Goal: Task Accomplishment & Management: Manage account settings

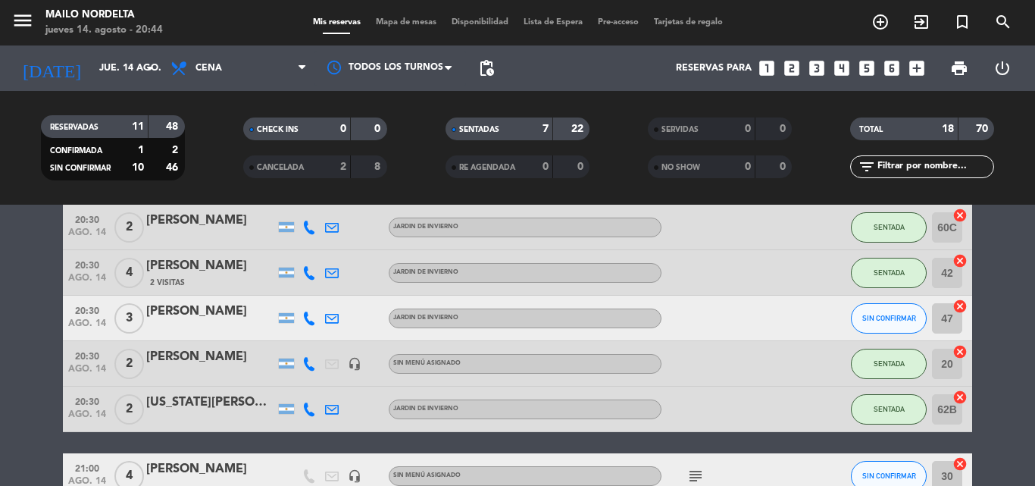
scroll to position [303, 0]
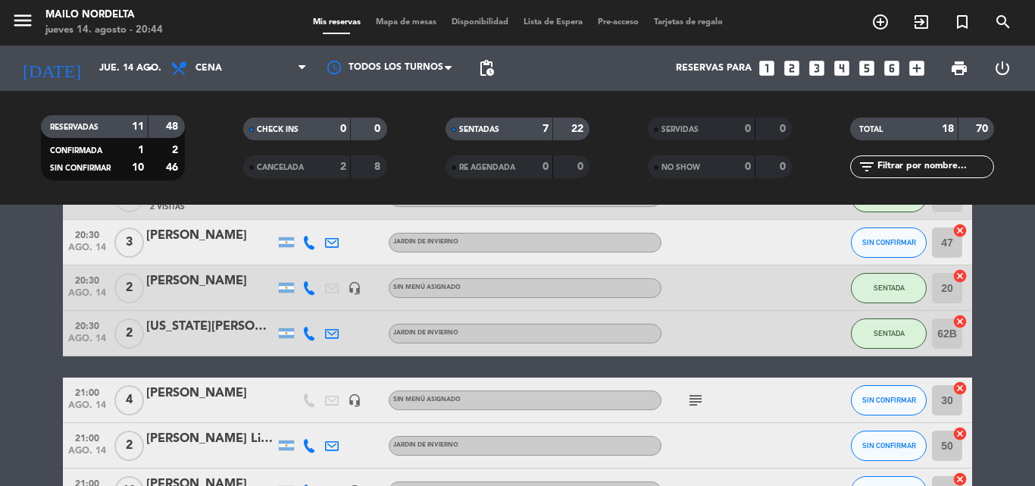
click at [699, 402] on icon "subject" at bounding box center [696, 400] width 18 height 18
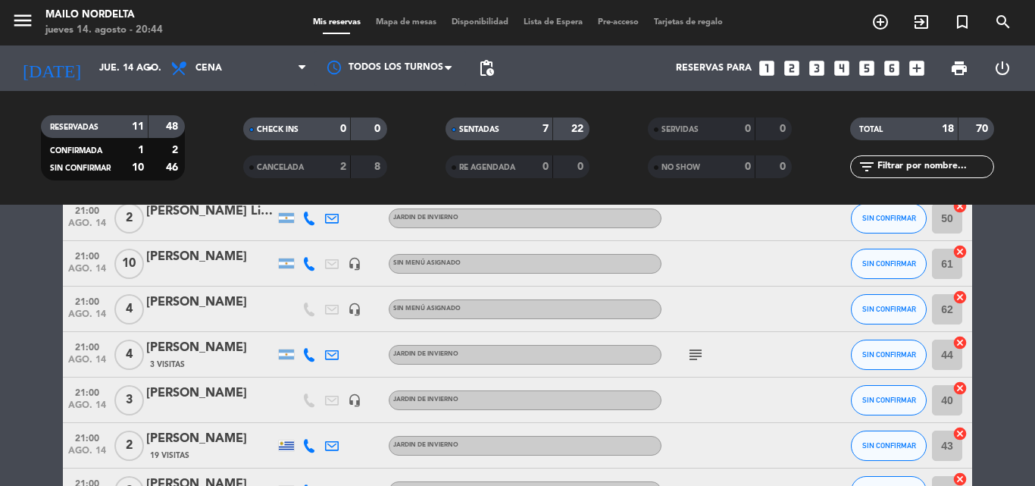
scroll to position [606, 0]
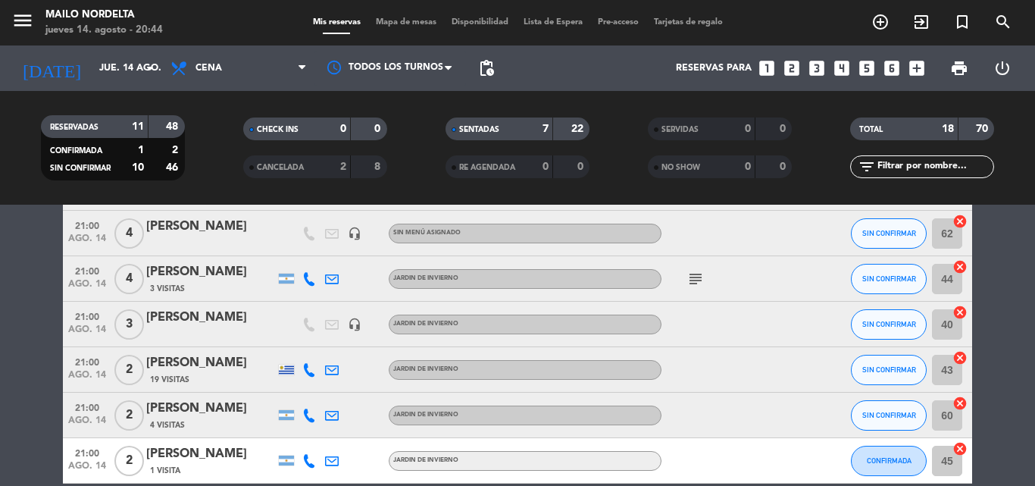
click at [701, 283] on icon "subject" at bounding box center [696, 279] width 18 height 18
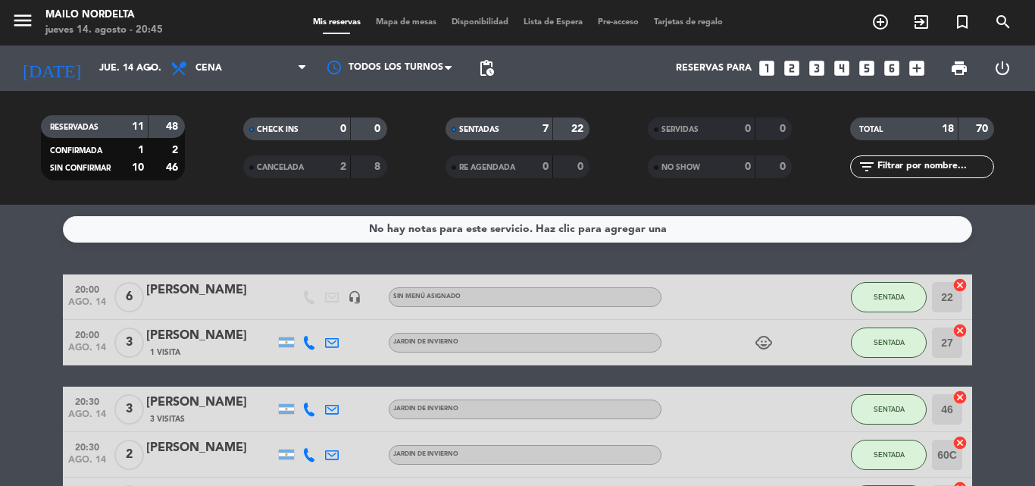
scroll to position [379, 0]
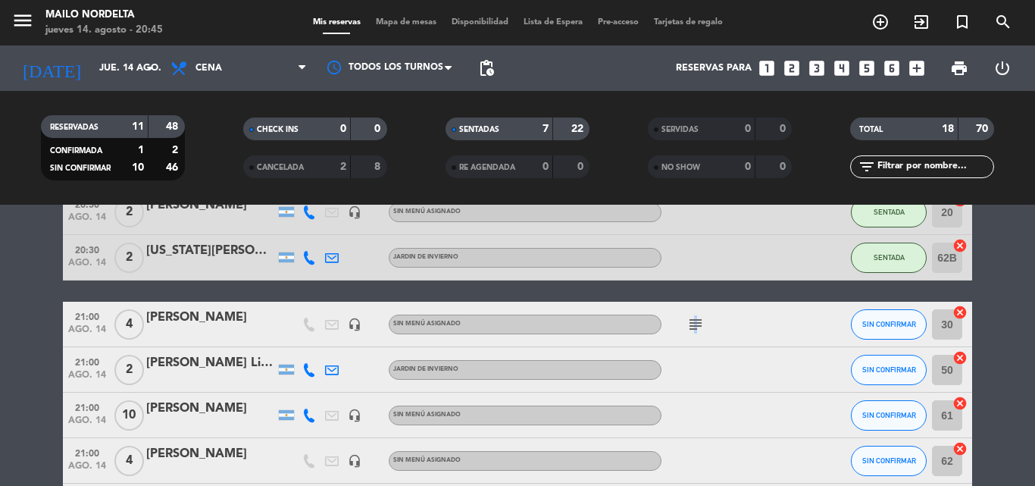
drag, startPoint x: 692, startPoint y: 308, endPoint x: 695, endPoint y: 325, distance: 16.9
click at [695, 310] on div "subject" at bounding box center [730, 324] width 136 height 45
click at [695, 333] on icon "subject" at bounding box center [696, 324] width 18 height 18
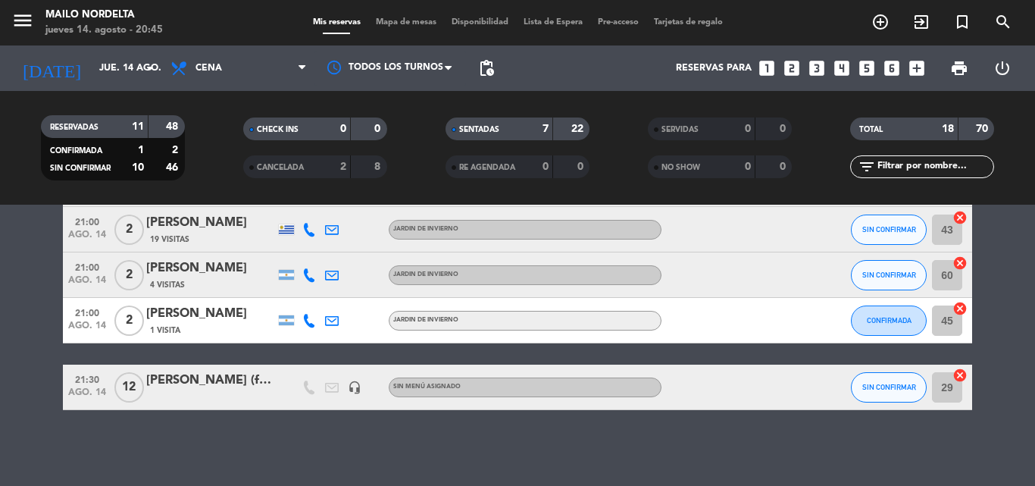
scroll to position [292, 0]
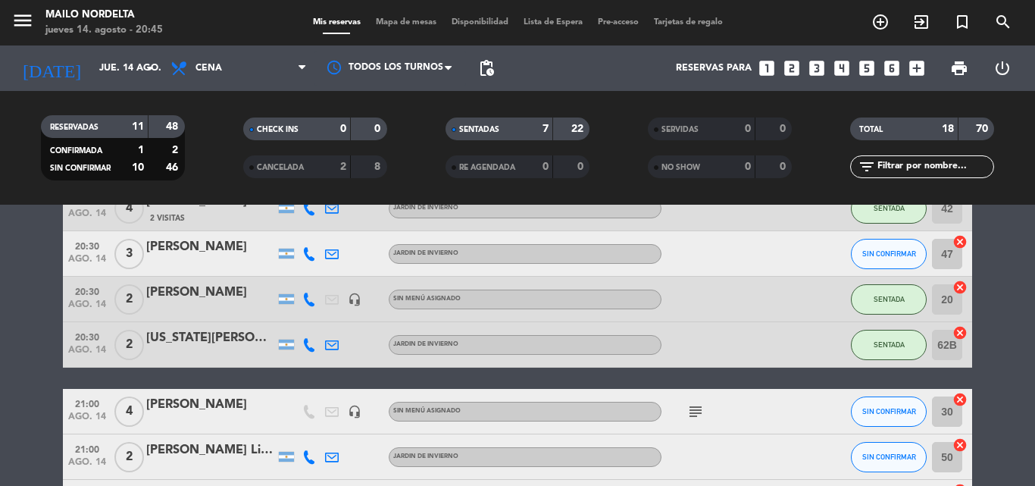
click at [709, 424] on div "subject" at bounding box center [730, 411] width 136 height 45
click at [701, 423] on div "subject" at bounding box center [730, 411] width 136 height 45
click at [696, 416] on icon "subject" at bounding box center [696, 411] width 18 height 18
click at [695, 416] on icon "subject" at bounding box center [696, 411] width 18 height 18
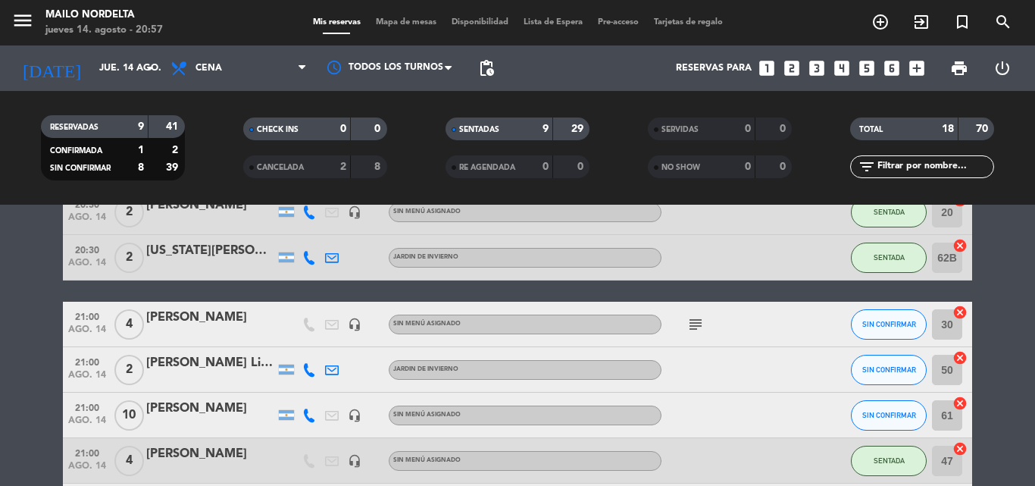
scroll to position [530, 0]
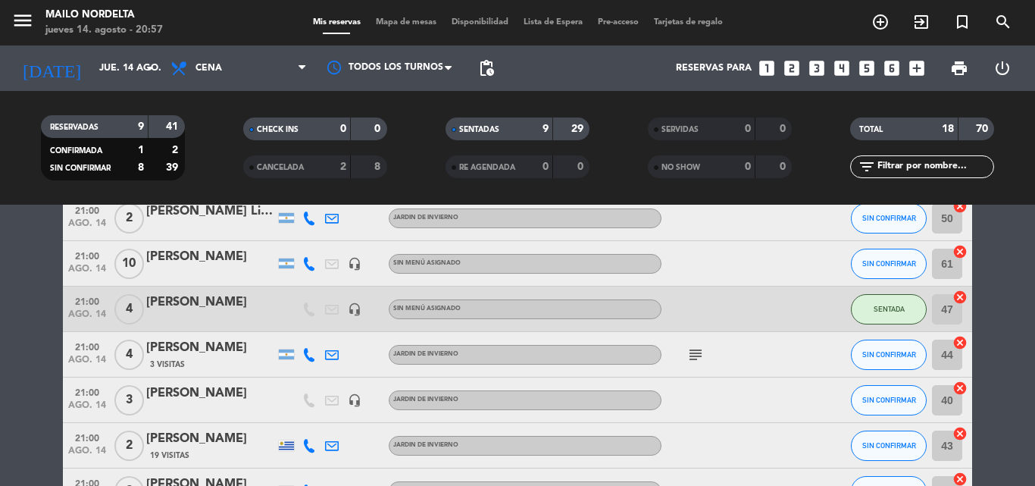
click at [692, 359] on icon "subject" at bounding box center [696, 355] width 18 height 18
click at [200, 352] on div "[PERSON_NAME]" at bounding box center [210, 348] width 129 height 20
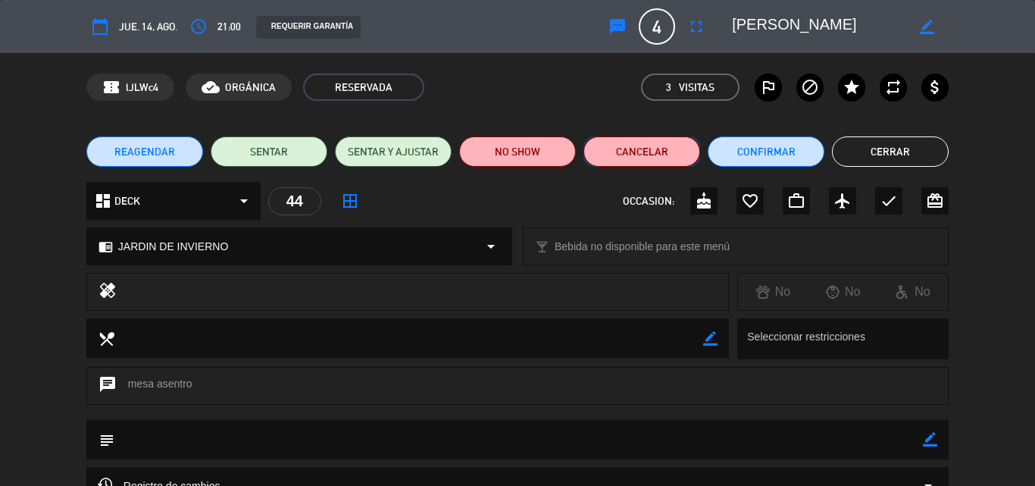
click at [615, 155] on button "Cancelar" at bounding box center [642, 151] width 117 height 30
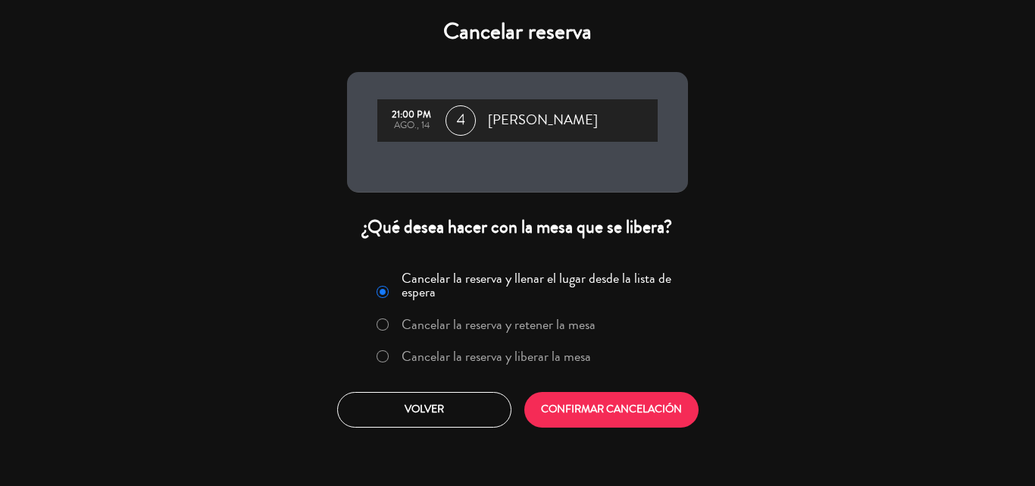
click at [544, 374] on div "Cancelar la reserva y llenar el lugar desde la lista de espera Cancelar la rese…" at bounding box center [517, 320] width 321 height 111
click at [543, 363] on label "Cancelar la reserva y liberar la mesa" at bounding box center [496, 356] width 189 height 14
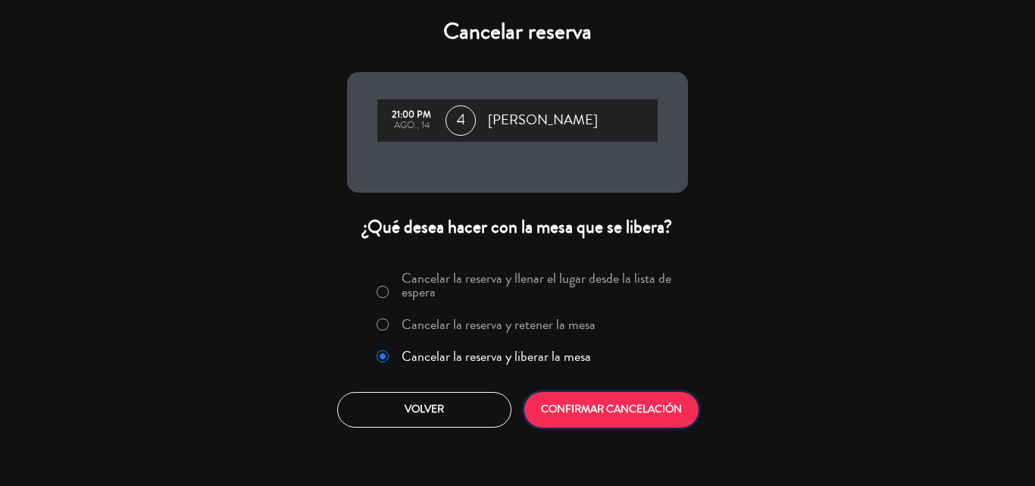
click at [553, 397] on button "CONFIRMAR CANCELACIÓN" at bounding box center [611, 410] width 174 height 36
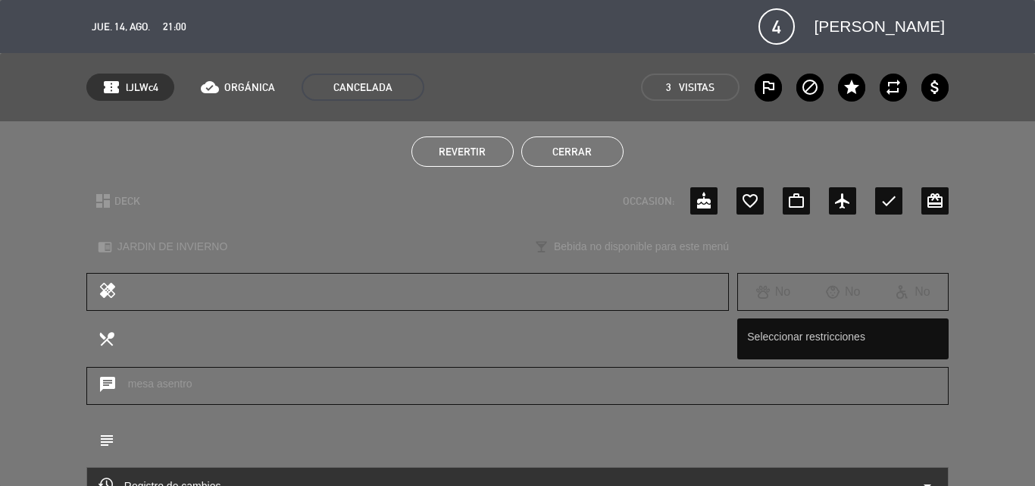
click at [546, 151] on button "Cerrar" at bounding box center [572, 151] width 102 height 30
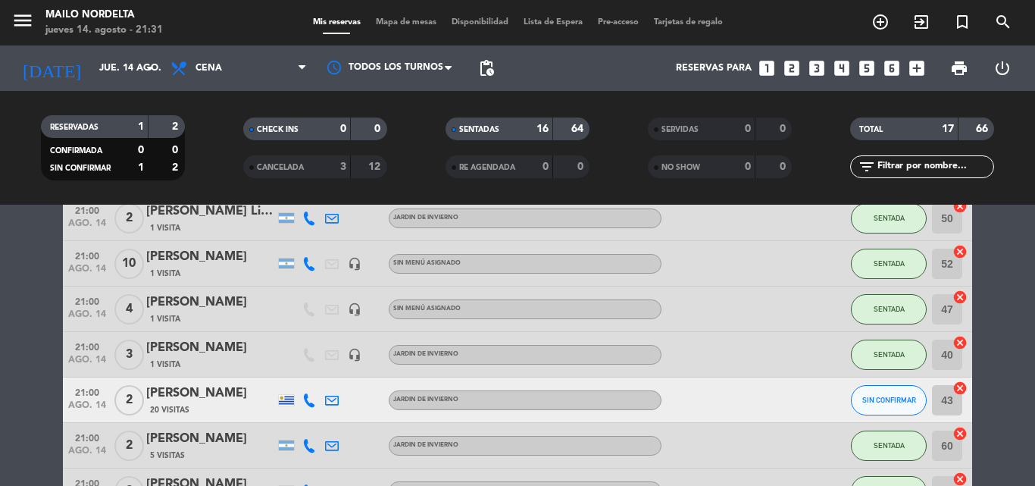
click at [432, 20] on span "Mapa de mesas" at bounding box center [406, 22] width 76 height 8
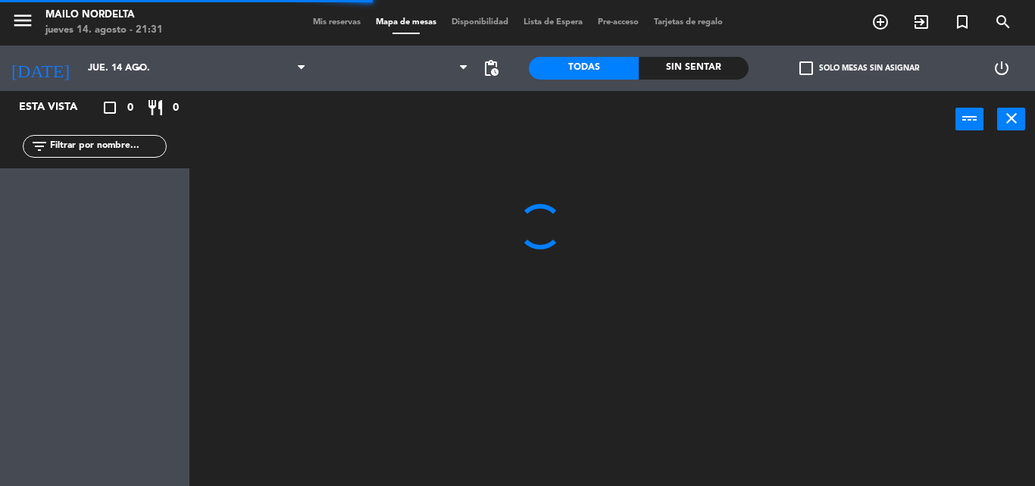
click at [679, 64] on div "Sin sentar" at bounding box center [694, 68] width 110 height 23
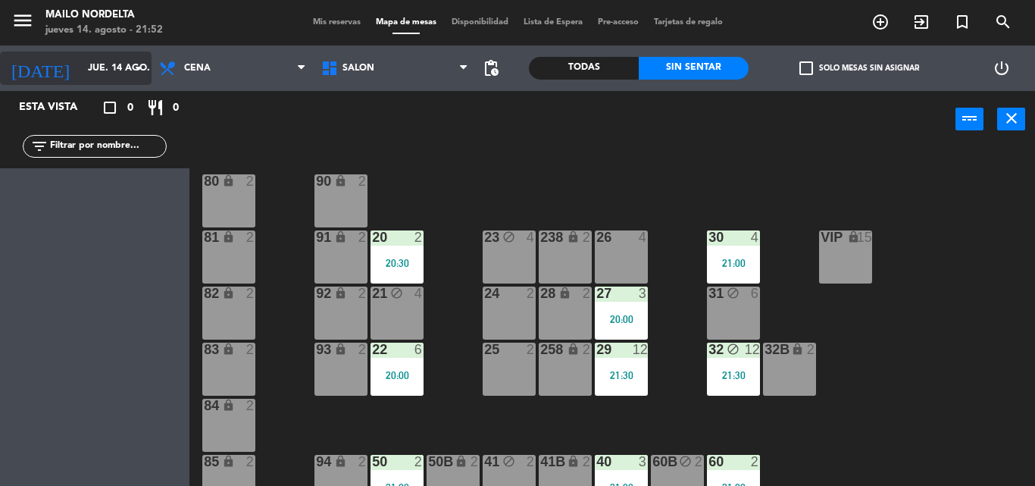
click at [83, 61] on input "jue. 14 ago." at bounding box center [144, 68] width 128 height 26
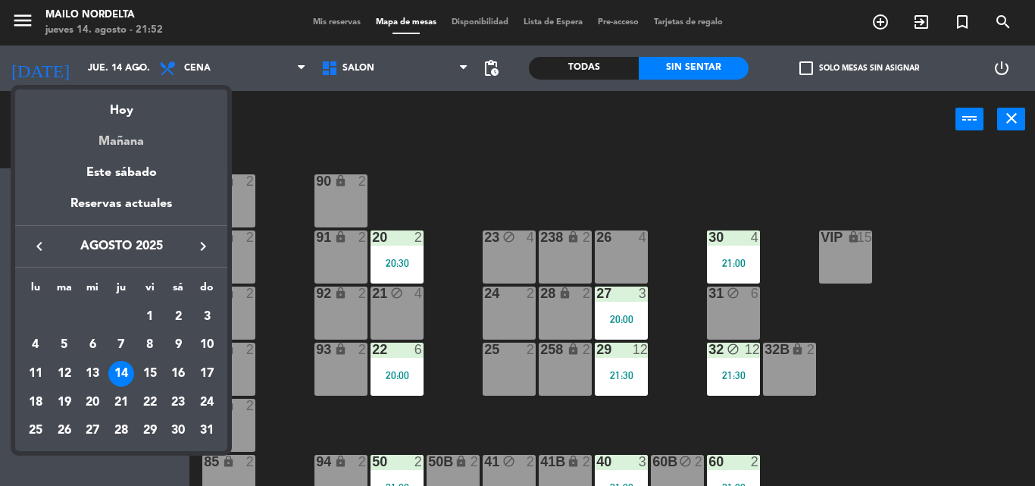
click at [145, 141] on div "Mañana" at bounding box center [121, 135] width 212 height 31
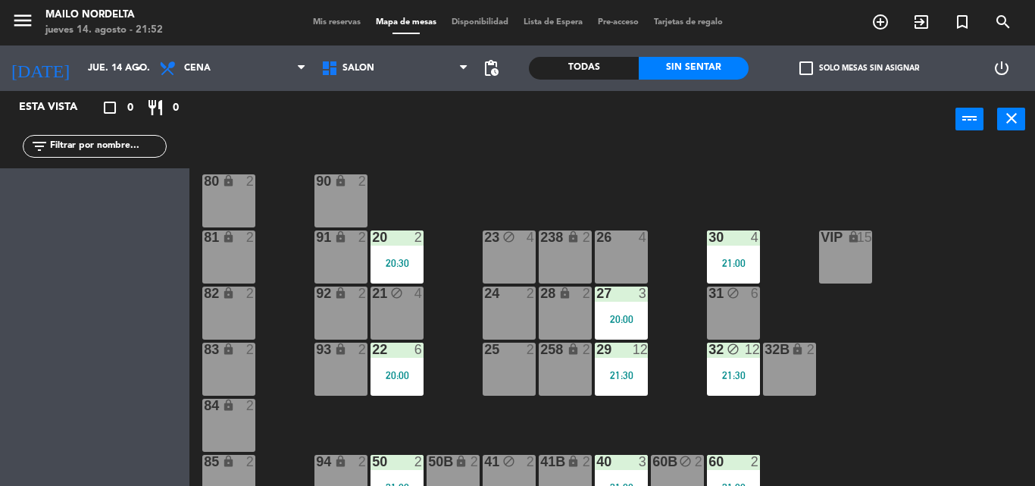
type input "vie. 15 ago."
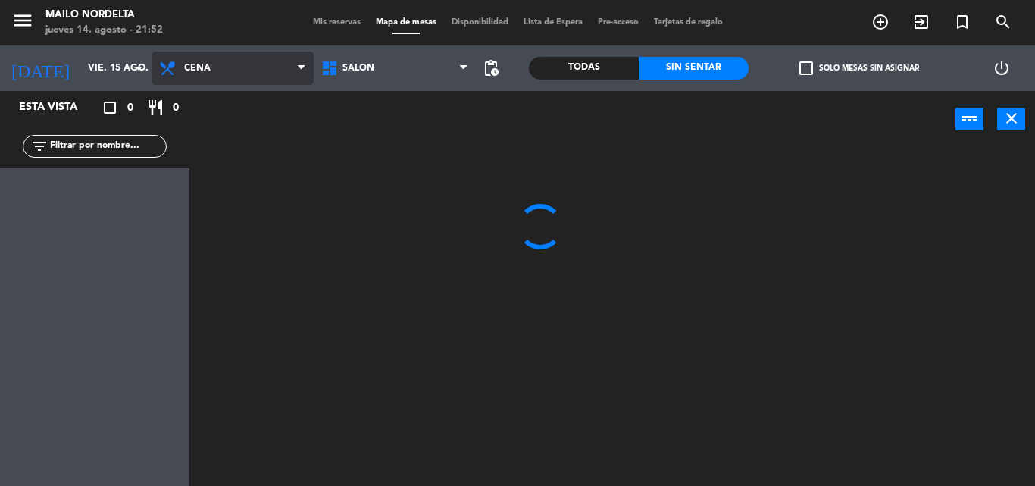
click at [203, 63] on span "Cena" at bounding box center [197, 68] width 27 height 11
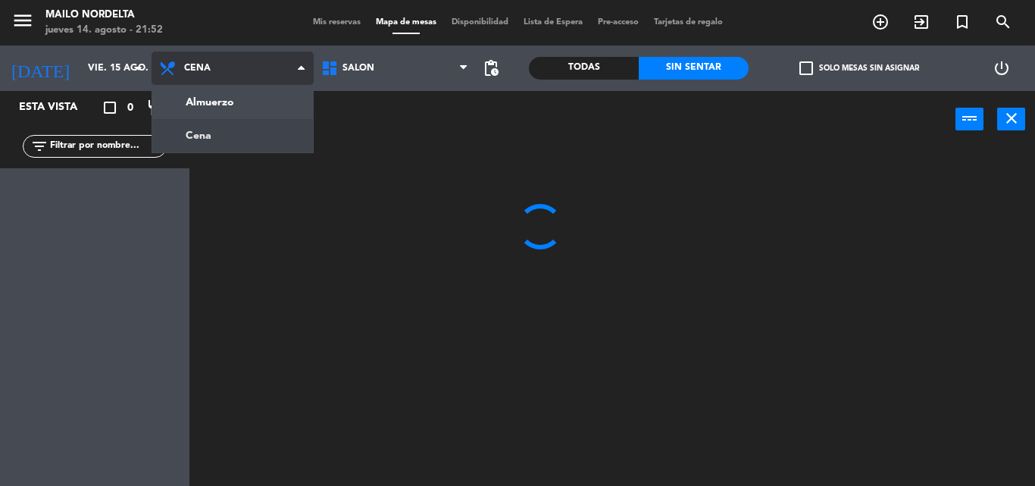
click at [219, 110] on ng-component "menu Mailo Nordelta [DATE] 14. agosto - 21:52 Mis reservas Mapa de mesas Dispon…" at bounding box center [517, 243] width 1035 height 486
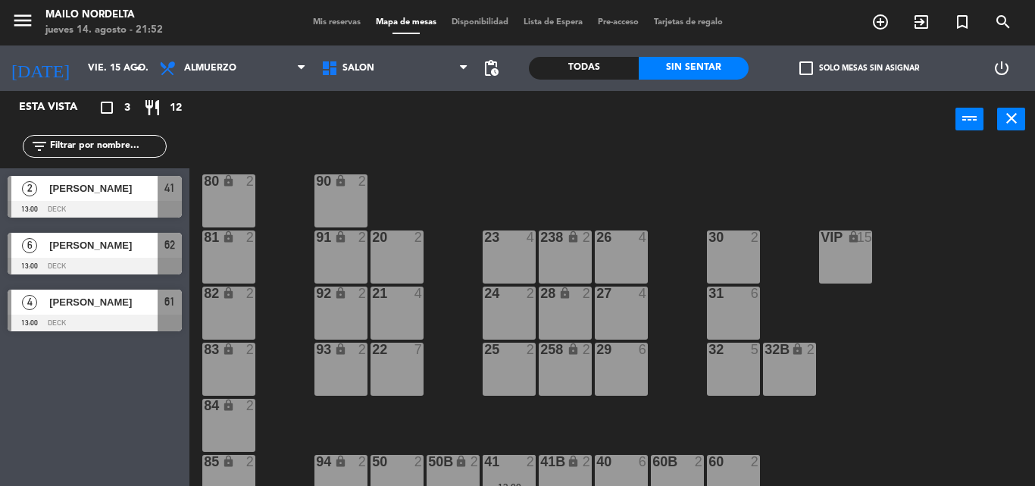
click at [133, 254] on div "[PERSON_NAME]" at bounding box center [103, 245] width 110 height 25
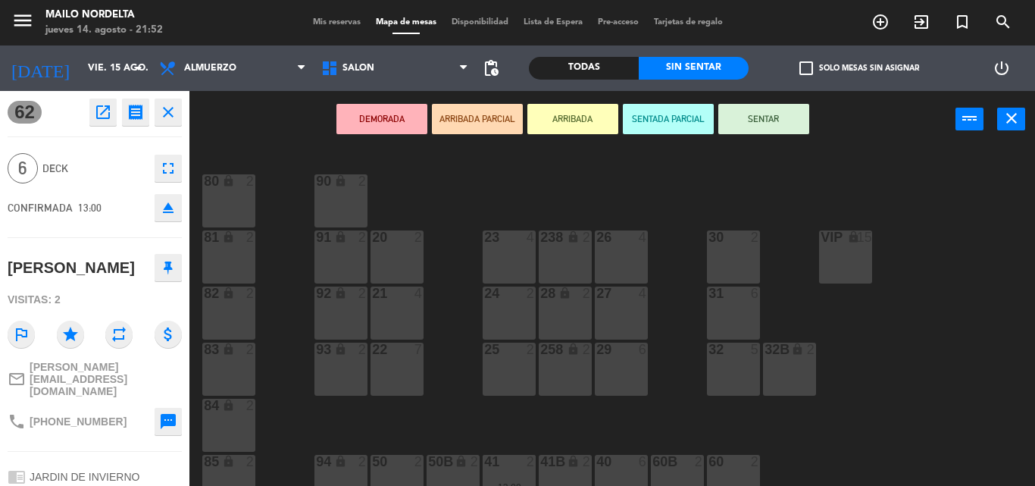
scroll to position [76, 0]
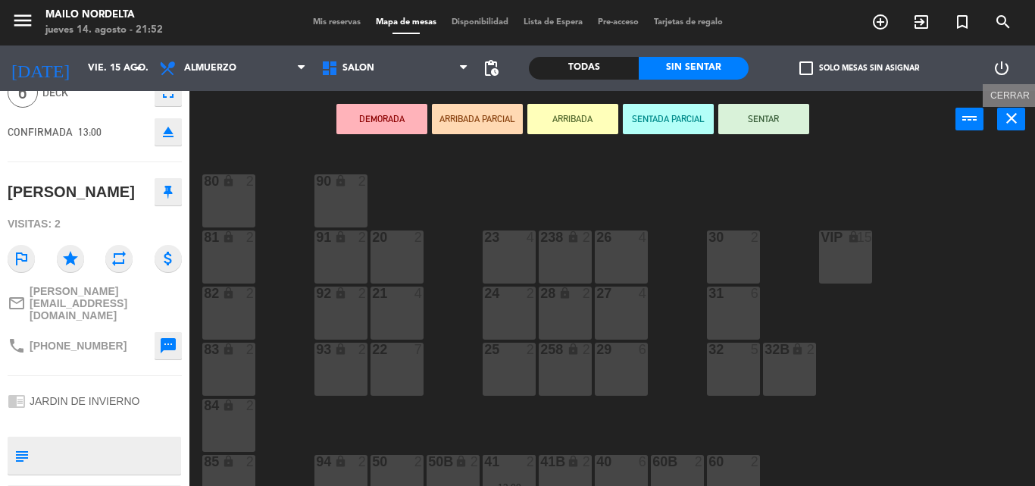
click at [1012, 124] on icon "close" at bounding box center [1012, 118] width 18 height 18
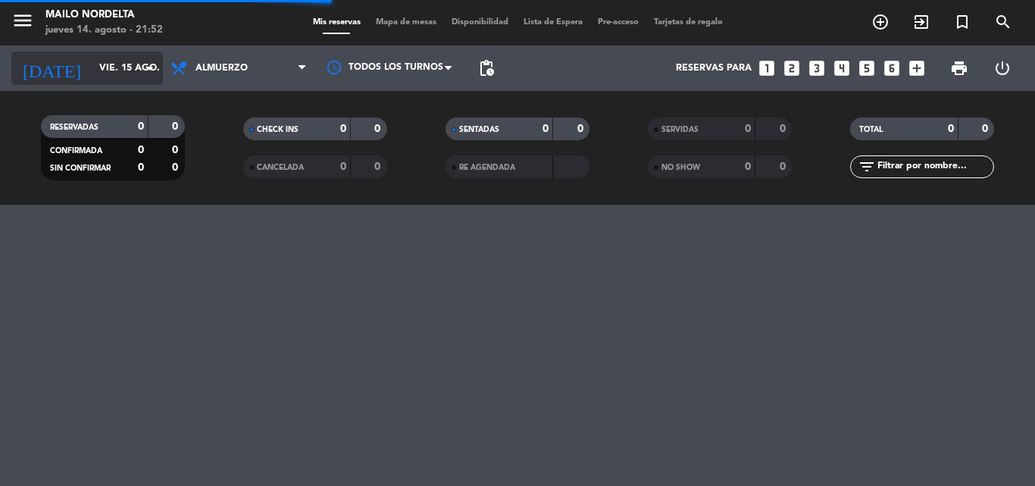
click at [92, 65] on input "vie. 15 ago." at bounding box center [156, 68] width 128 height 26
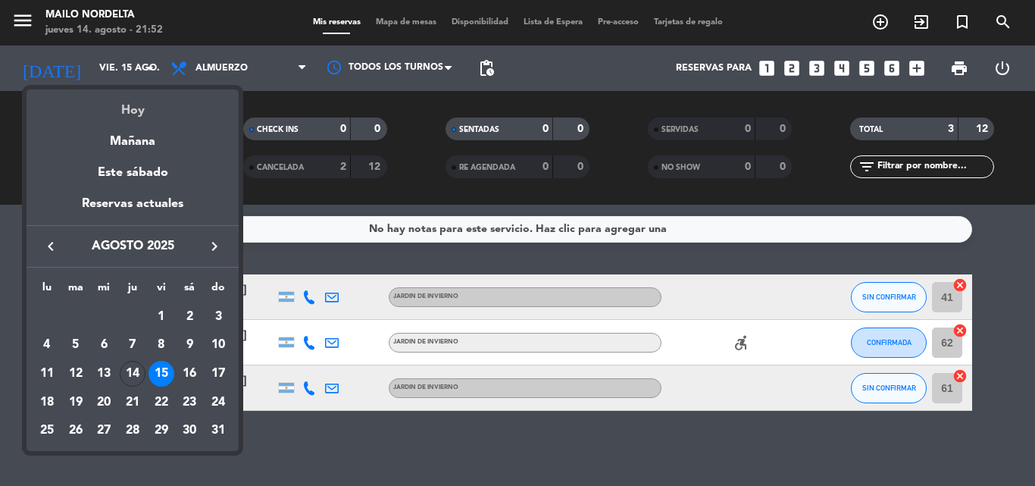
click at [128, 115] on div "Hoy" at bounding box center [133, 104] width 212 height 31
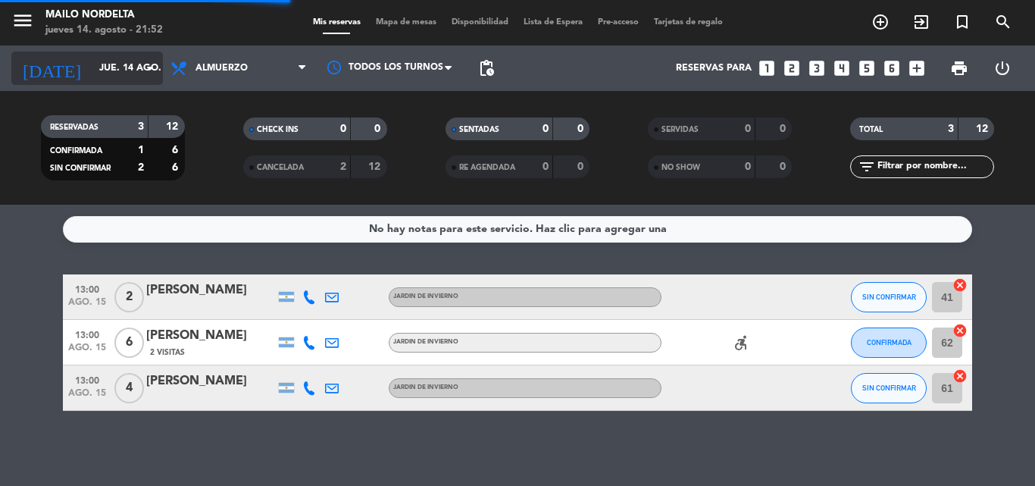
click at [140, 59] on input "jue. 14 ago." at bounding box center [156, 68] width 128 height 26
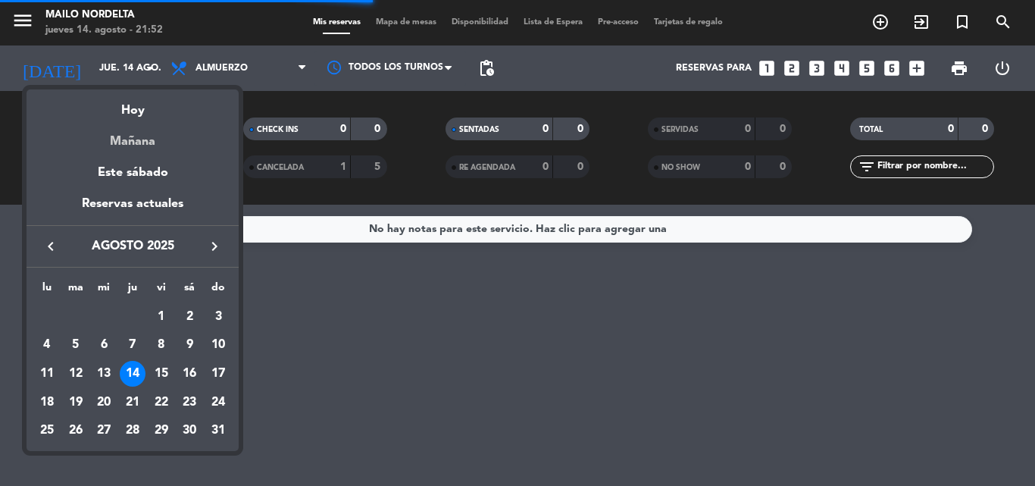
click at [153, 136] on div "Mañana" at bounding box center [133, 135] width 212 height 31
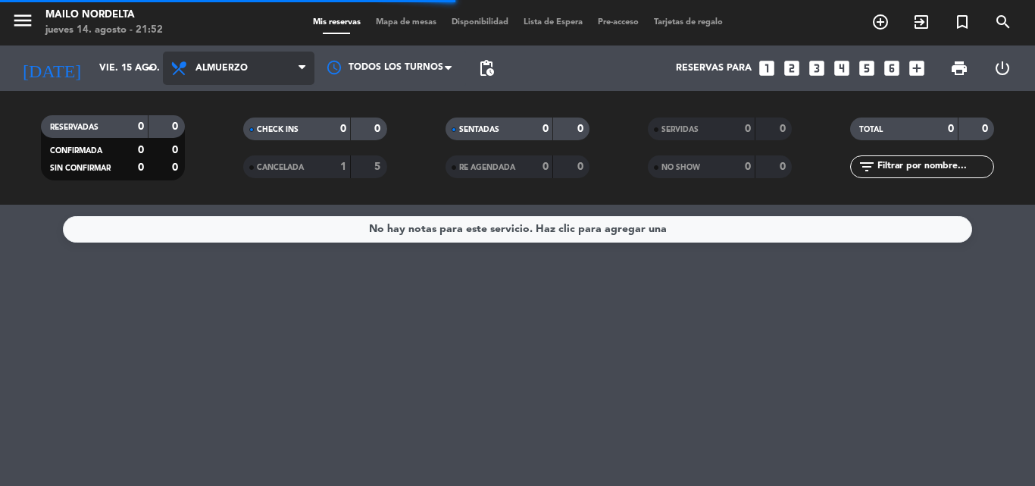
click at [208, 78] on span "Almuerzo" at bounding box center [239, 68] width 152 height 33
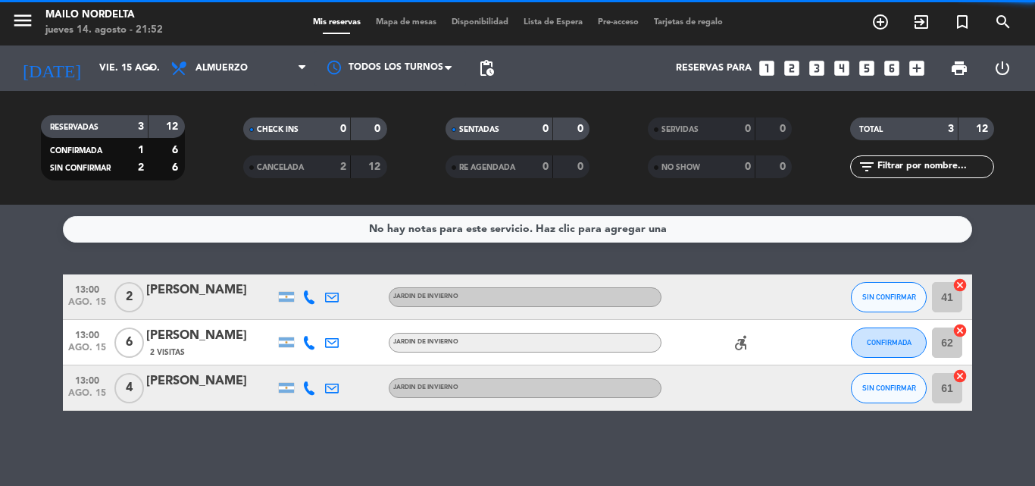
click at [213, 165] on filter-checkbox "RESERVADAS 3 12 CONFIRMADA 1 6 SIN CONFIRMAR 2 6" at bounding box center [112, 147] width 202 height 65
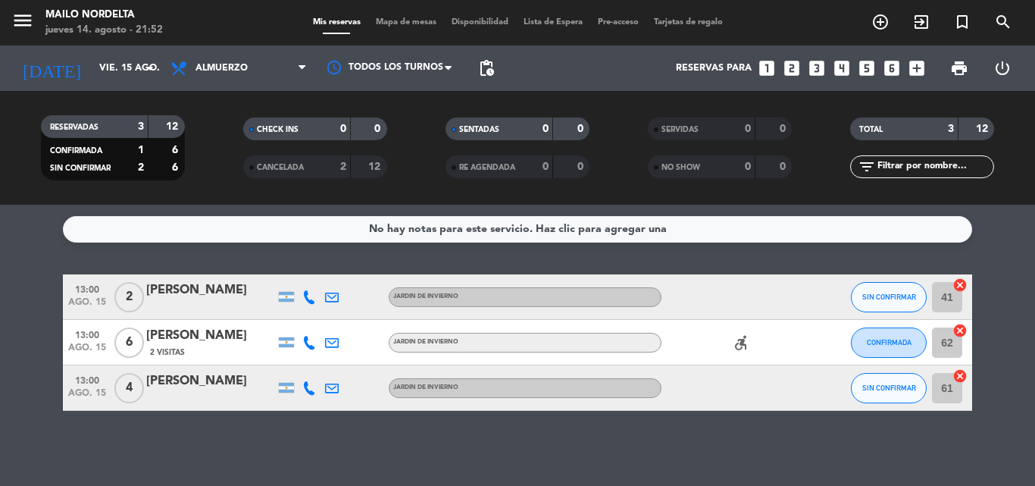
click at [211, 101] on div "RESERVADAS 3 12 CONFIRMADA 1 6 SIN CONFIRMAR 2 6 CHECK INS 0 0 CANCELADA 2 12 S…" at bounding box center [517, 148] width 1035 height 114
click at [217, 86] on div "Todos los servicios Almuerzo Cena Almuerzo Todos los servicios Almuerzo Cena" at bounding box center [239, 67] width 152 height 45
click at [216, 83] on span "Almuerzo" at bounding box center [239, 68] width 152 height 33
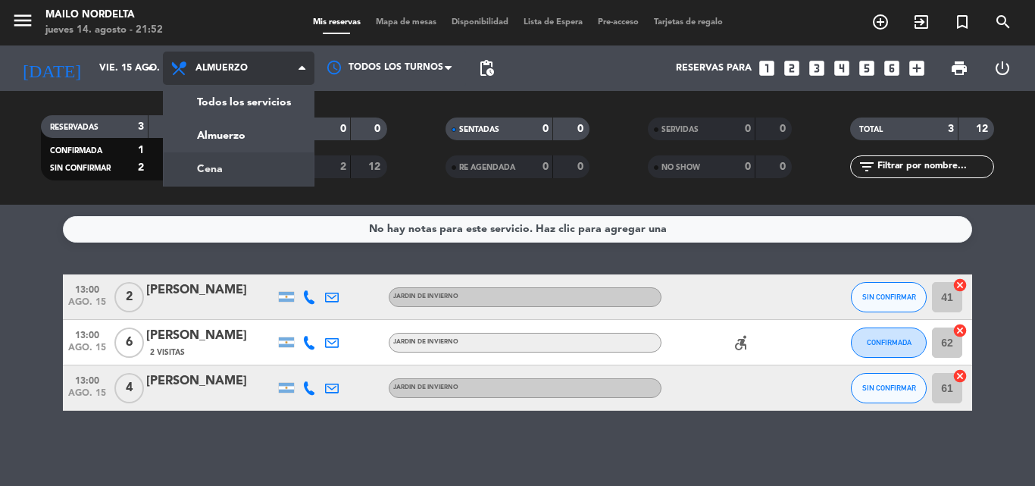
click at [227, 167] on div "menu Mailo Nordelta [DATE] 14. agosto - 21:52 Mis reservas Mapa de mesas Dispon…" at bounding box center [517, 102] width 1035 height 205
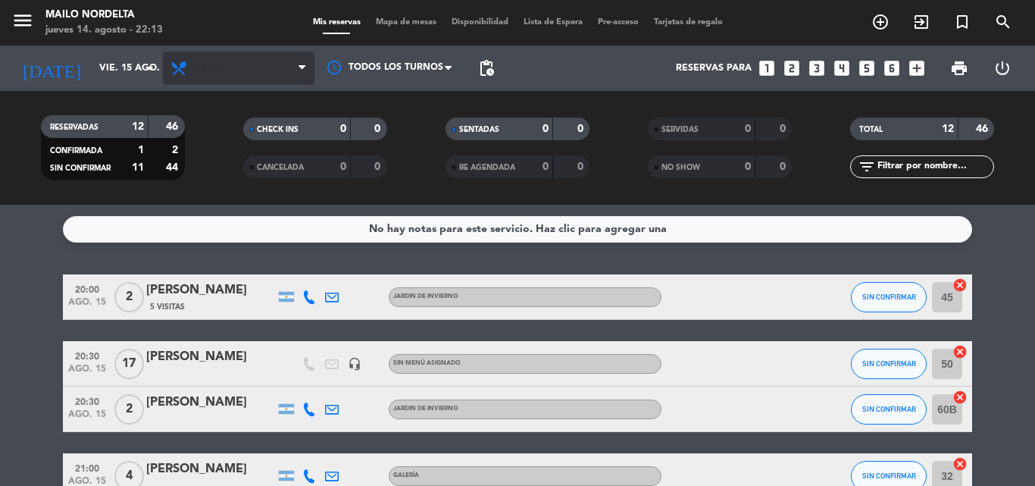
click at [217, 65] on span "Cena" at bounding box center [209, 68] width 27 height 11
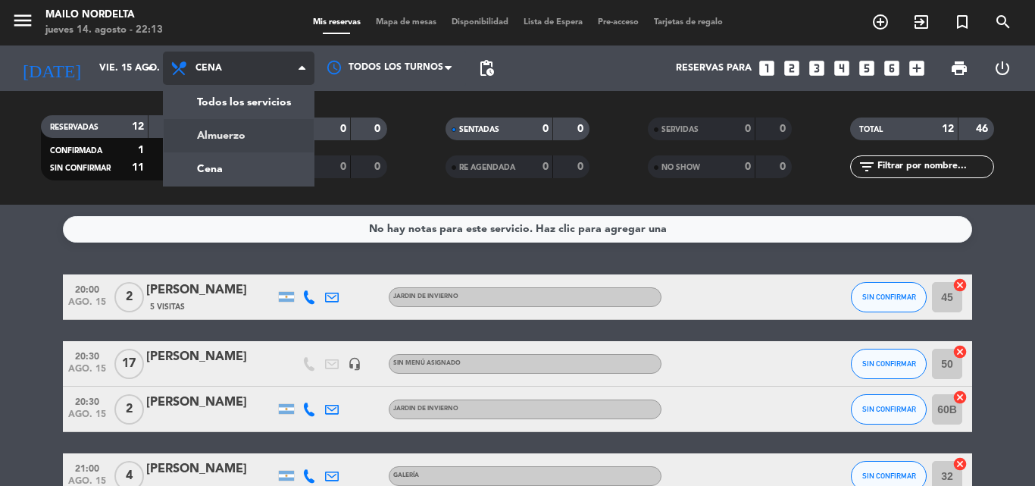
click at [210, 127] on div "menu Mailo Nordelta [DATE] 14. agosto - 22:13 Mis reservas Mapa de mesas Dispon…" at bounding box center [517, 102] width 1035 height 205
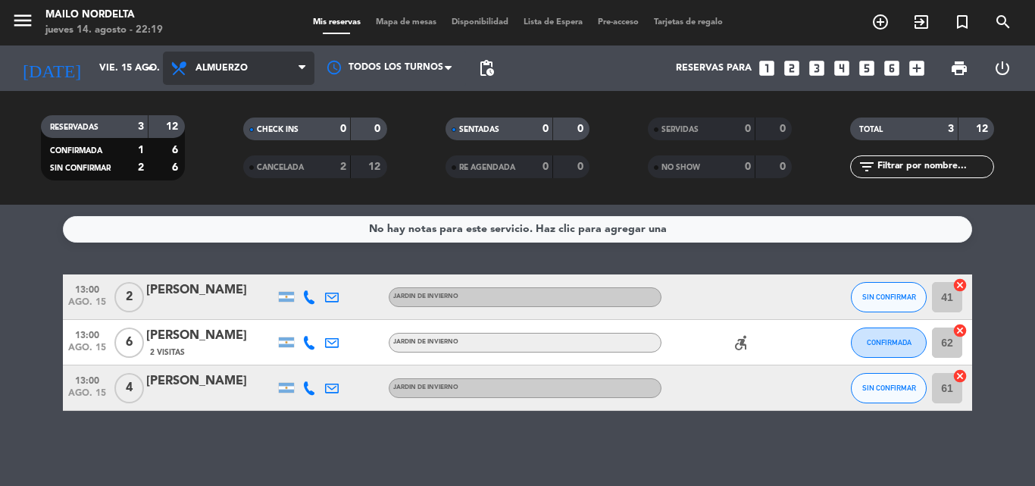
click at [213, 75] on span "Almuerzo" at bounding box center [239, 68] width 152 height 33
click at [249, 164] on div "menu Mailo Nordelta [DATE] 14. agosto - 22:19 Mis reservas Mapa de mesas Dispon…" at bounding box center [517, 102] width 1035 height 205
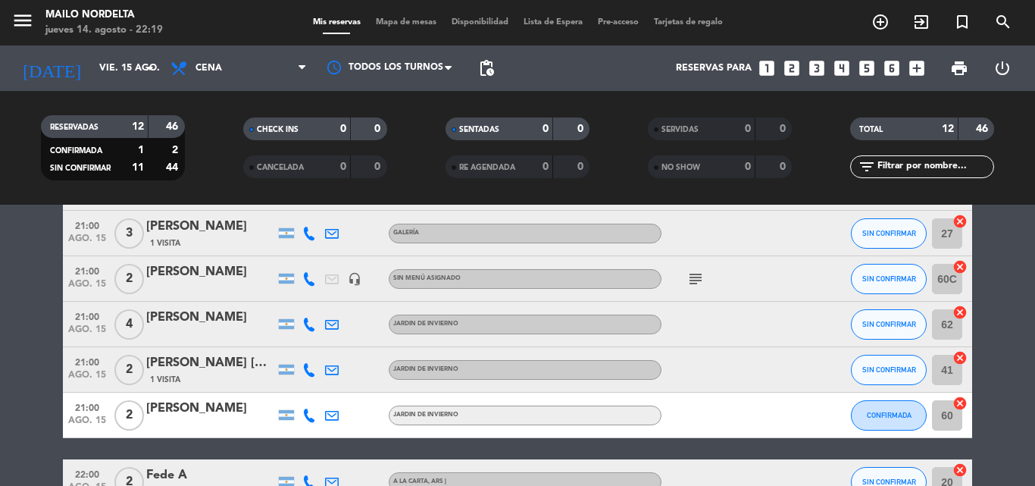
scroll to position [474, 0]
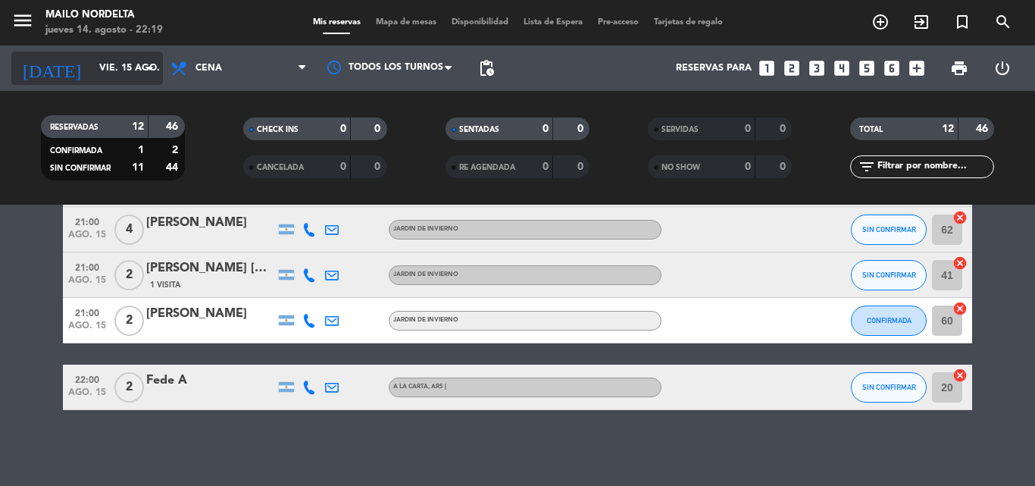
click at [129, 57] on input "vie. 15 ago." at bounding box center [156, 68] width 128 height 26
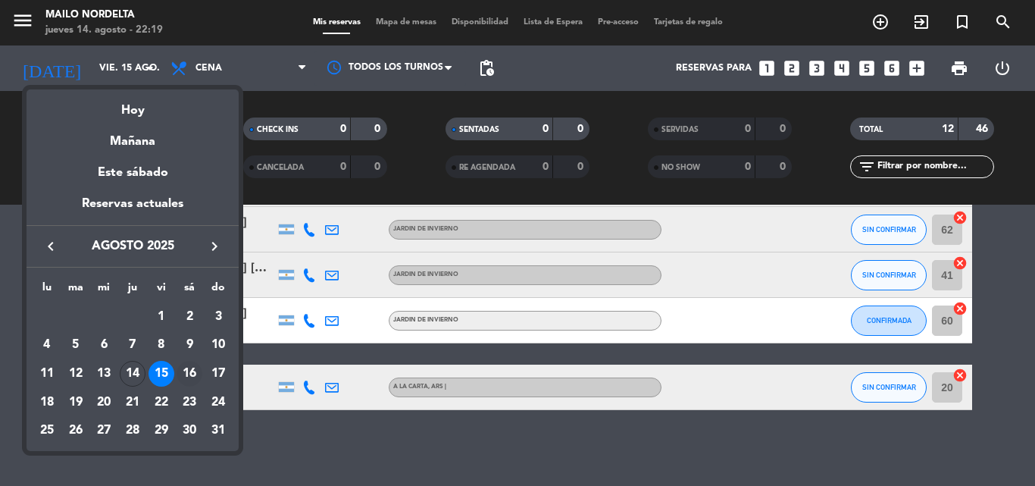
click at [189, 373] on div "16" at bounding box center [190, 374] width 26 height 26
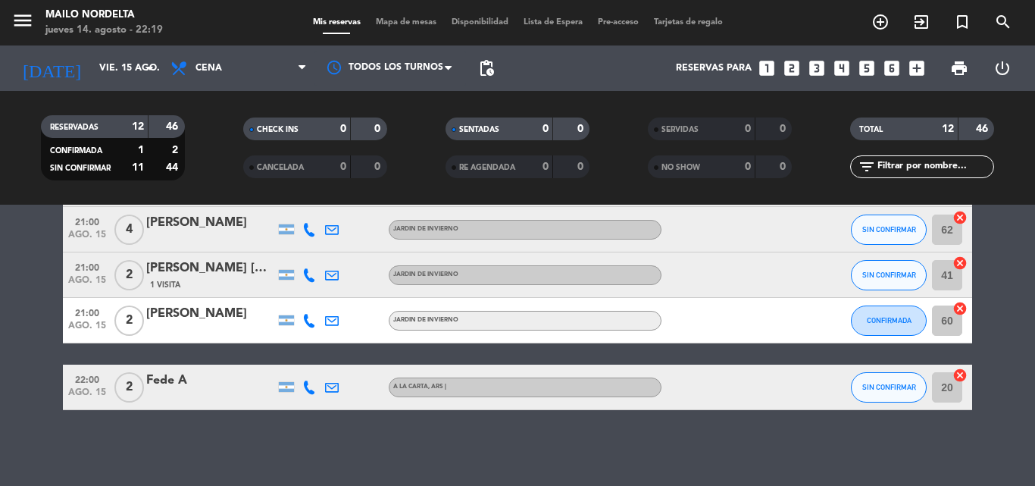
type input "sáb. 16 ago."
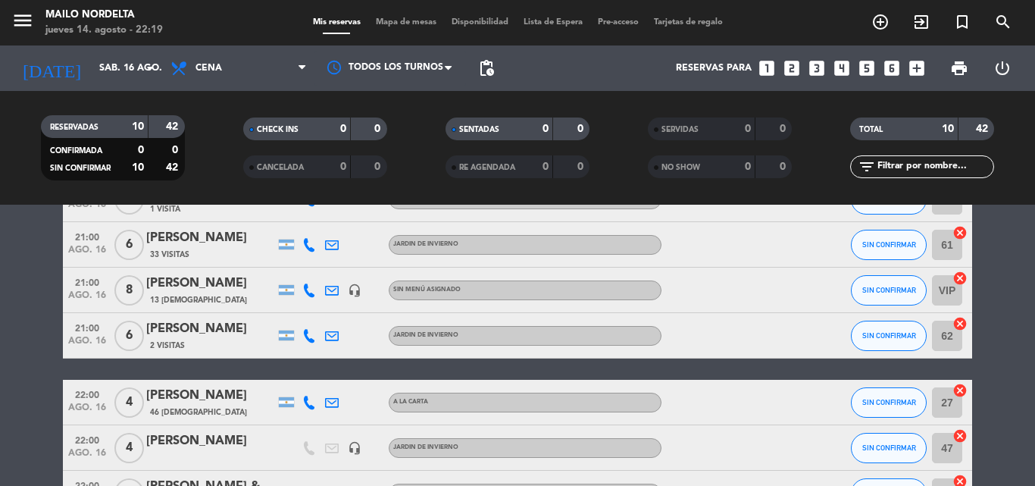
scroll to position [0, 0]
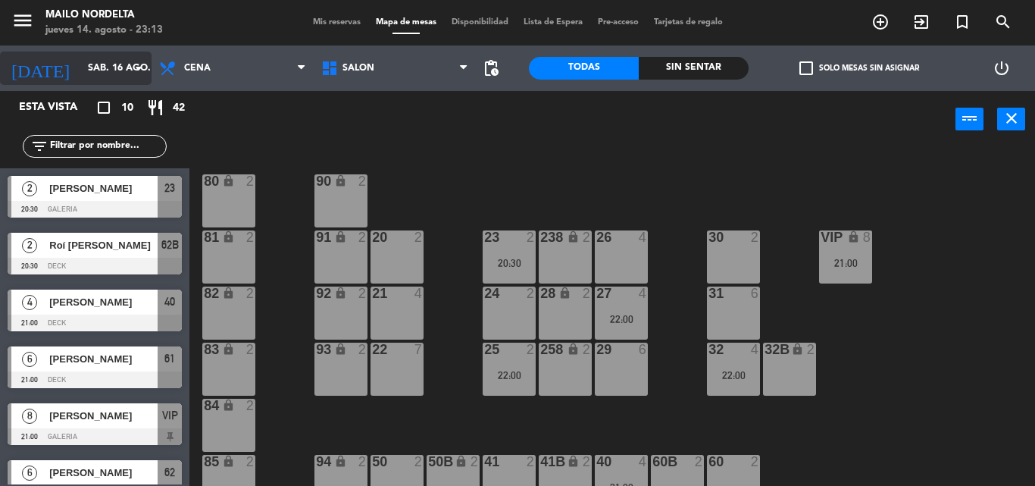
click at [140, 70] on icon "arrow_drop_down" at bounding box center [139, 68] width 18 height 18
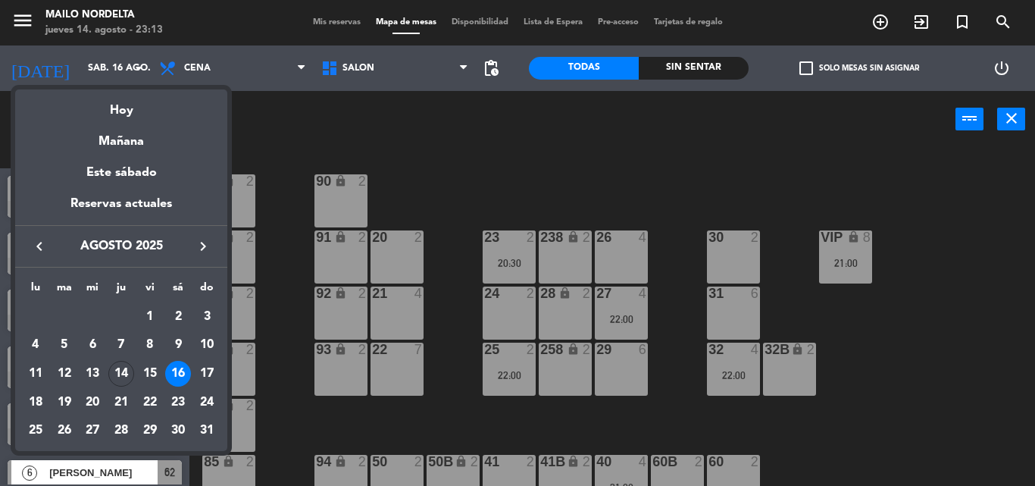
click at [148, 374] on div "15" at bounding box center [150, 374] width 26 height 26
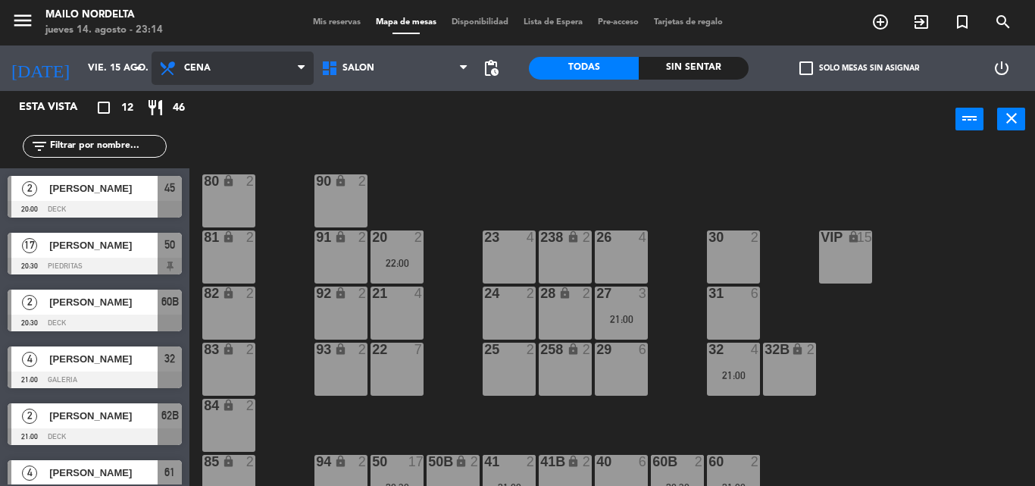
click at [227, 63] on span "Cena" at bounding box center [233, 68] width 162 height 33
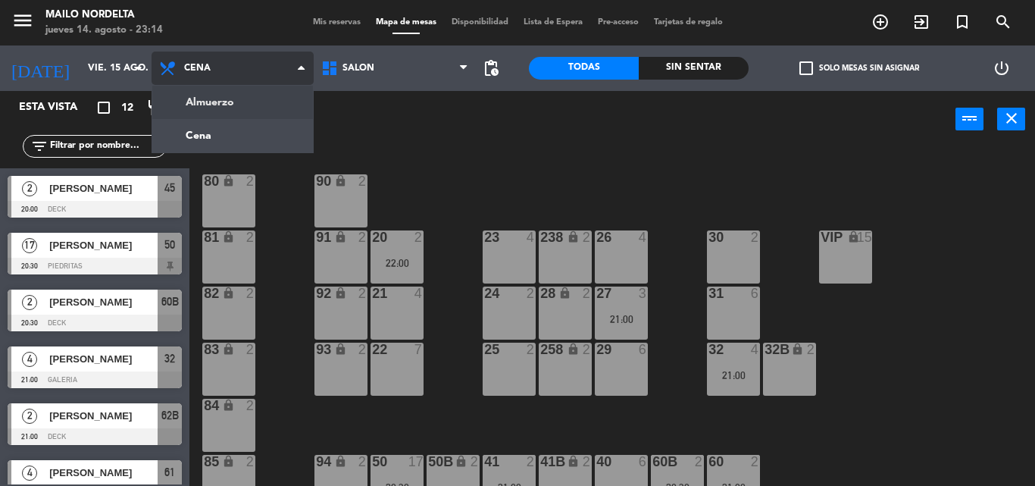
click at [202, 103] on ng-component "menu Mailo Nordelta [DATE] 14. agosto - 23:14 Mis reservas Mapa de mesas Dispon…" at bounding box center [517, 243] width 1035 height 486
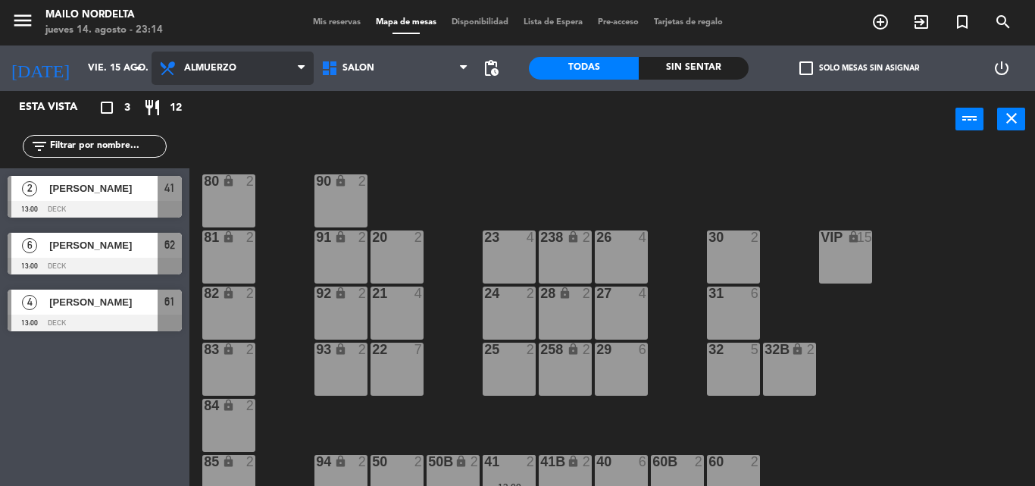
click at [232, 66] on span "Almuerzo" at bounding box center [210, 68] width 52 height 11
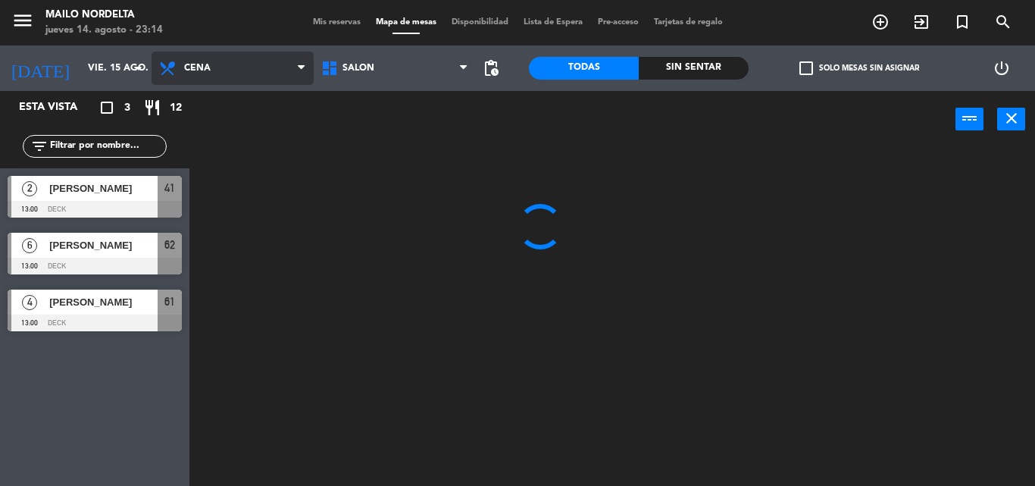
click at [208, 132] on ng-component "menu Mailo Nordelta [DATE] 14. agosto - 23:14 Mis reservas Mapa de mesas Dispon…" at bounding box center [517, 243] width 1035 height 486
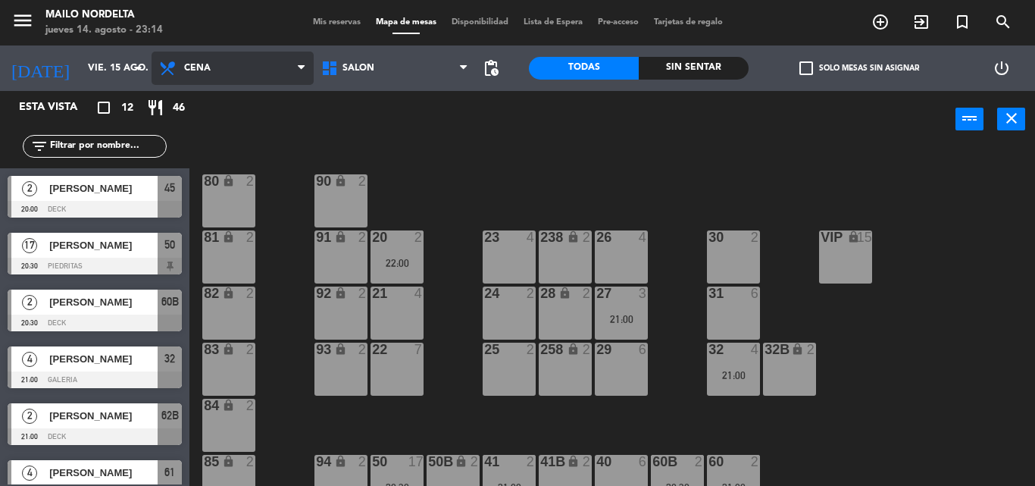
click at [180, 69] on span "Cena" at bounding box center [233, 68] width 162 height 33
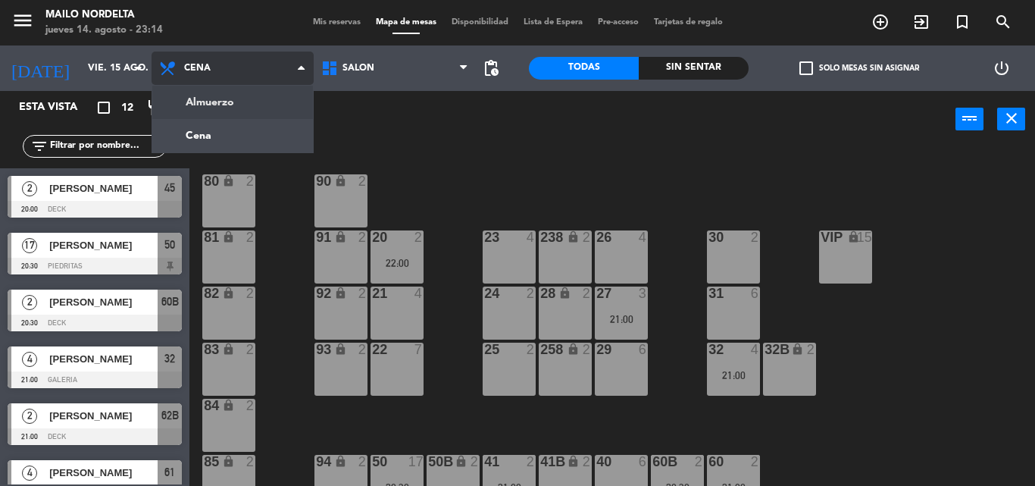
click at [233, 76] on span "Cena" at bounding box center [233, 68] width 162 height 33
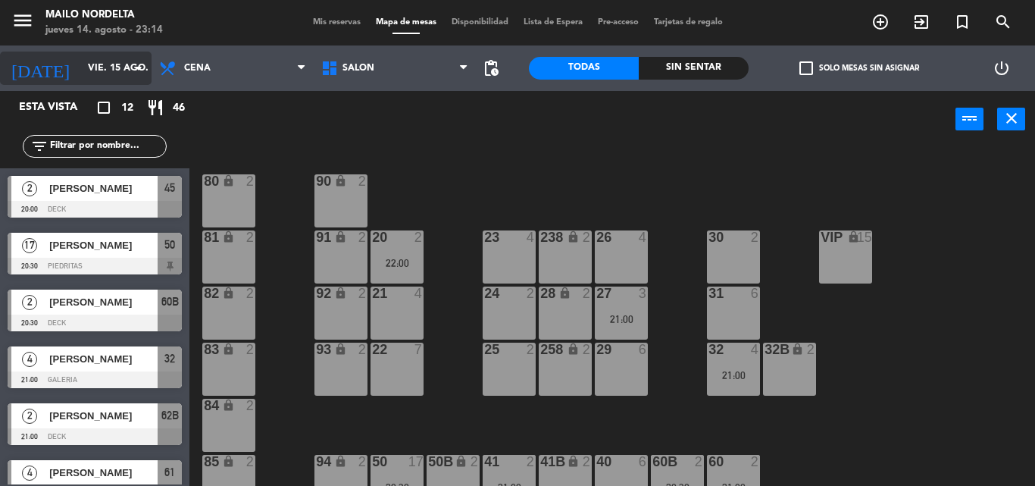
click at [80, 64] on input "vie. 15 ago." at bounding box center [144, 68] width 128 height 26
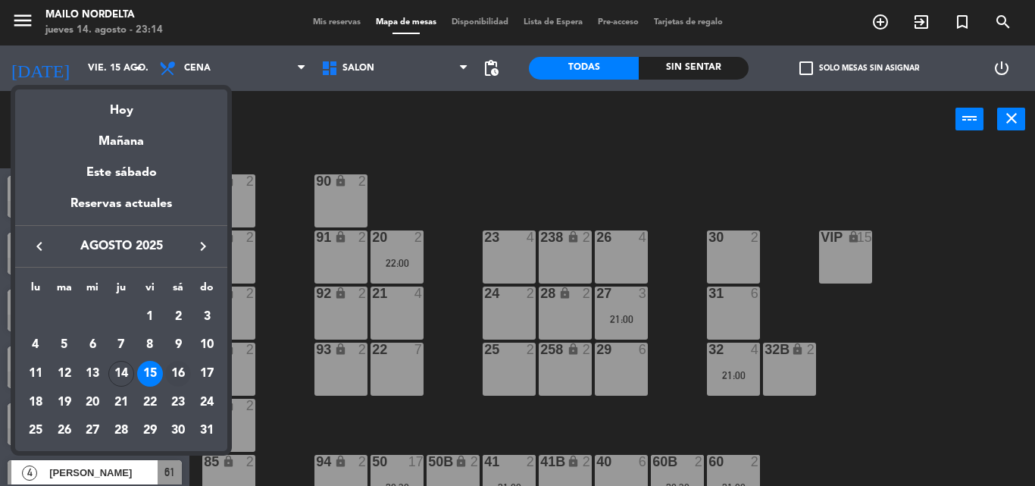
click at [182, 380] on div "16" at bounding box center [178, 374] width 26 height 26
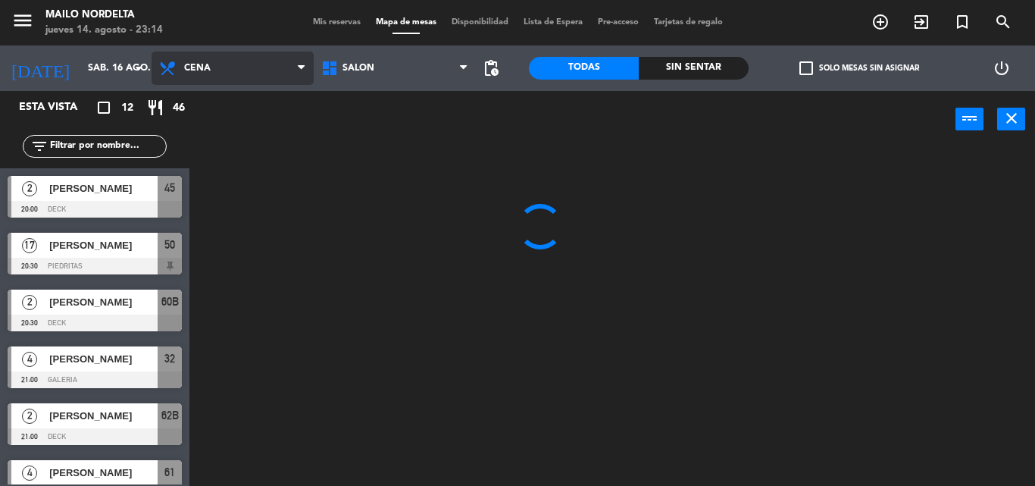
click at [252, 68] on span "Cena" at bounding box center [233, 68] width 162 height 33
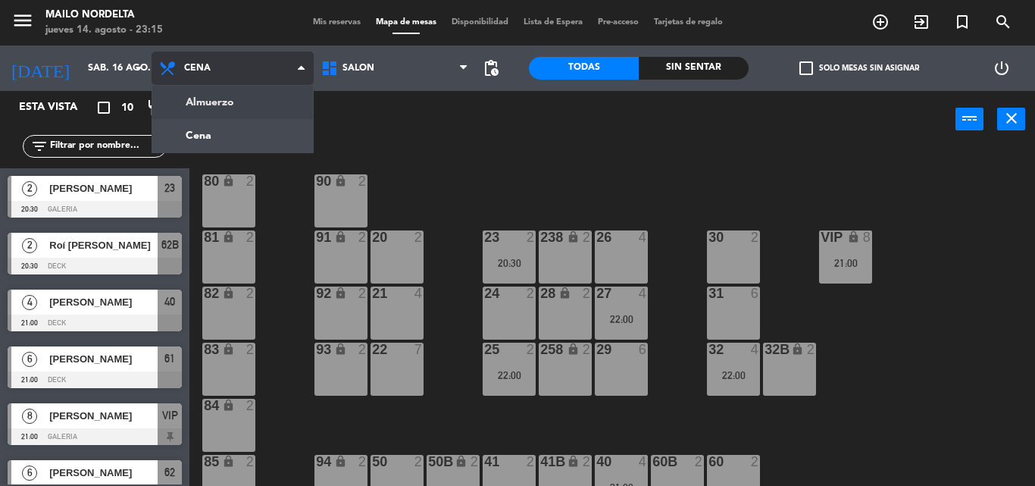
click at [190, 102] on ng-component "menu Mailo Nordelta [DATE] 14. agosto - 23:15 Mis reservas Mapa de mesas Dispon…" at bounding box center [517, 243] width 1035 height 486
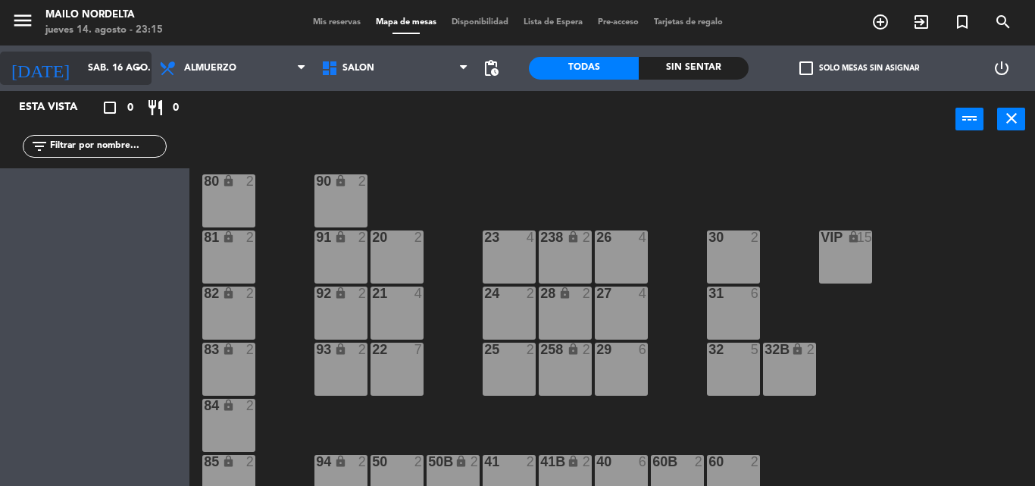
click at [126, 70] on input "sáb. 16 ago." at bounding box center [144, 68] width 128 height 26
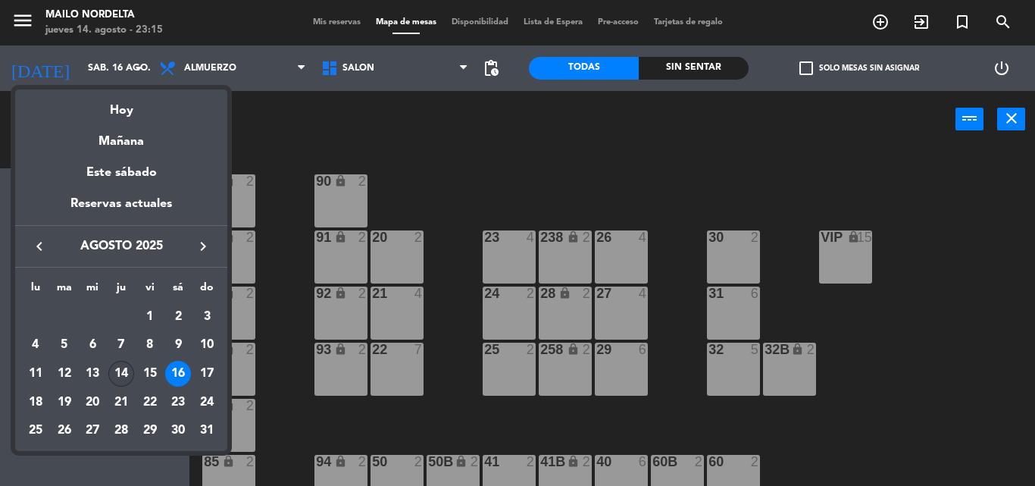
click at [123, 369] on div "14" at bounding box center [121, 374] width 26 height 26
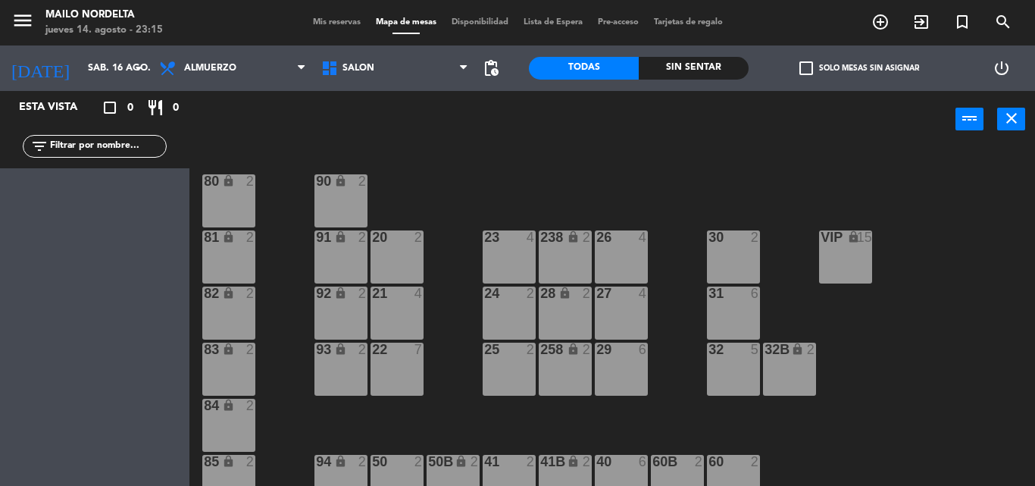
type input "jue. 14 ago."
click at [232, 71] on span "Almuerzo" at bounding box center [210, 68] width 52 height 11
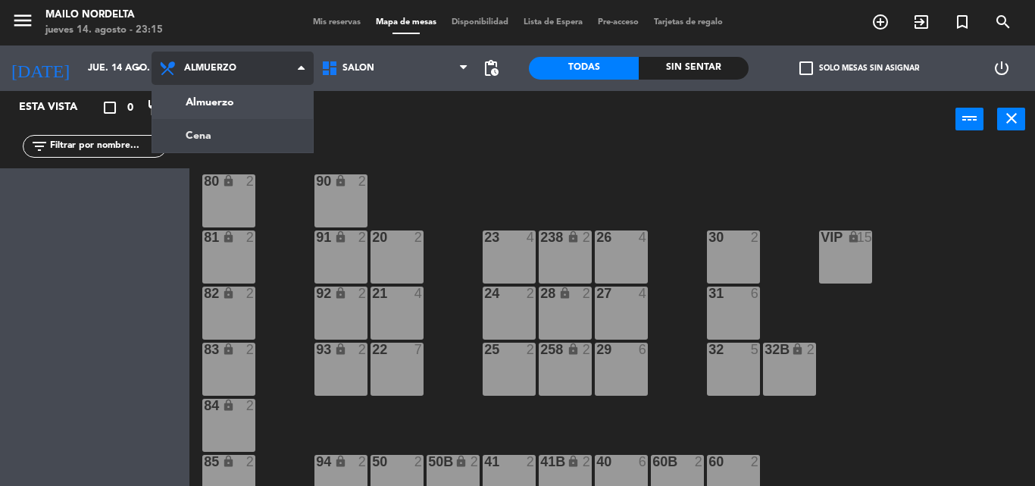
click at [212, 130] on ng-component "menu Mailo Nordelta [DATE] 14. agosto - 23:15 Mis reservas Mapa de mesas Dispon…" at bounding box center [517, 243] width 1035 height 486
